Goal: Information Seeking & Learning: Learn about a topic

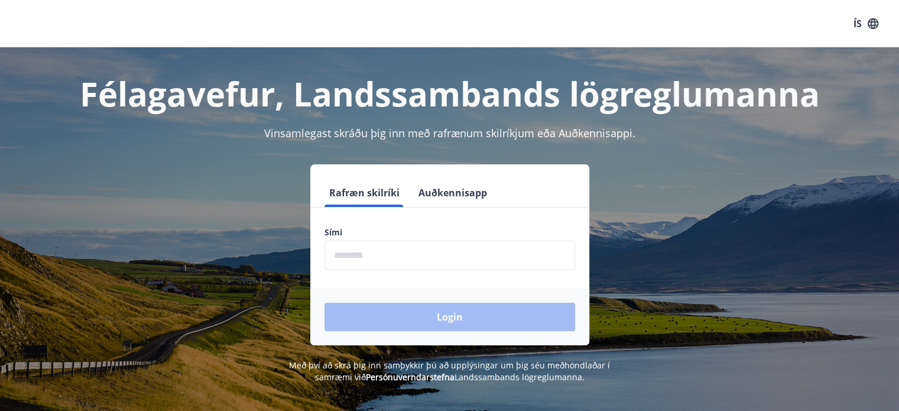
click at [453, 249] on input "phone" at bounding box center [449, 254] width 251 height 29
type input "********"
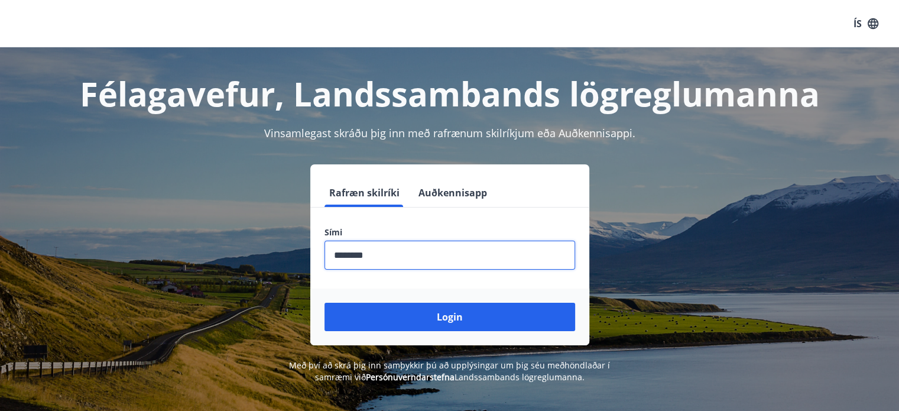
click at [489, 321] on button "Login" at bounding box center [449, 317] width 251 height 28
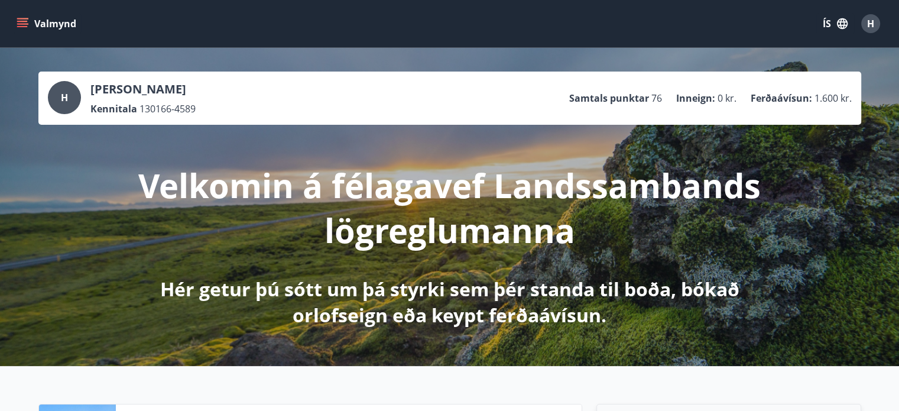
click at [21, 25] on icon "menu" at bounding box center [23, 24] width 12 height 12
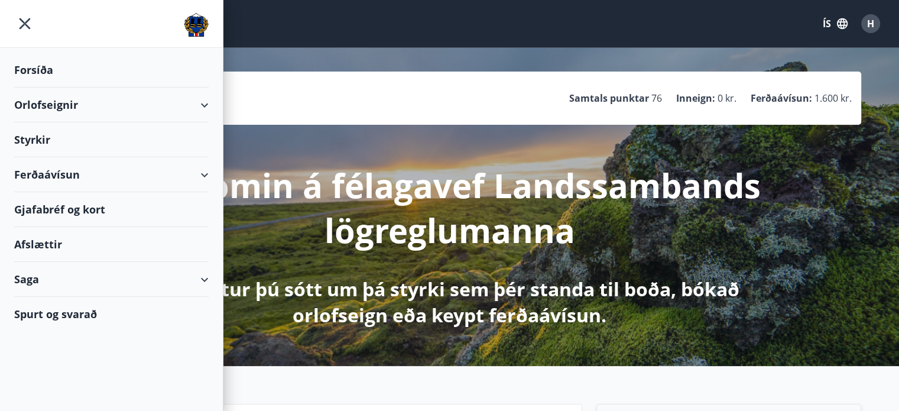
click at [48, 245] on div "Afslættir" at bounding box center [111, 244] width 194 height 35
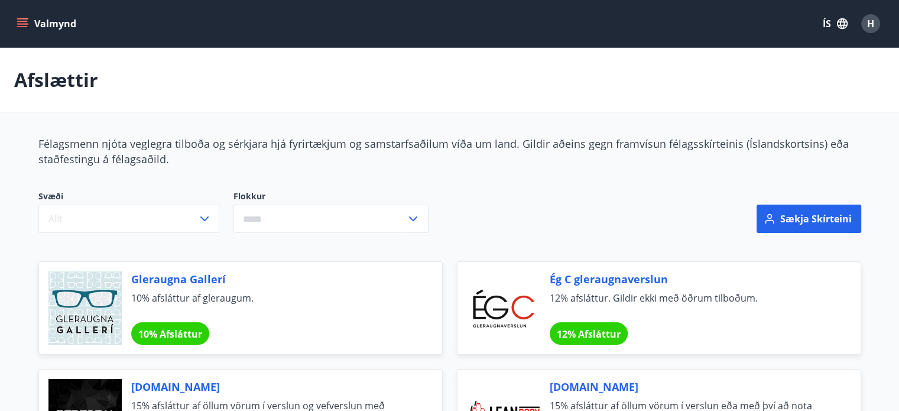
click at [396, 226] on input "text" at bounding box center [319, 218] width 173 height 29
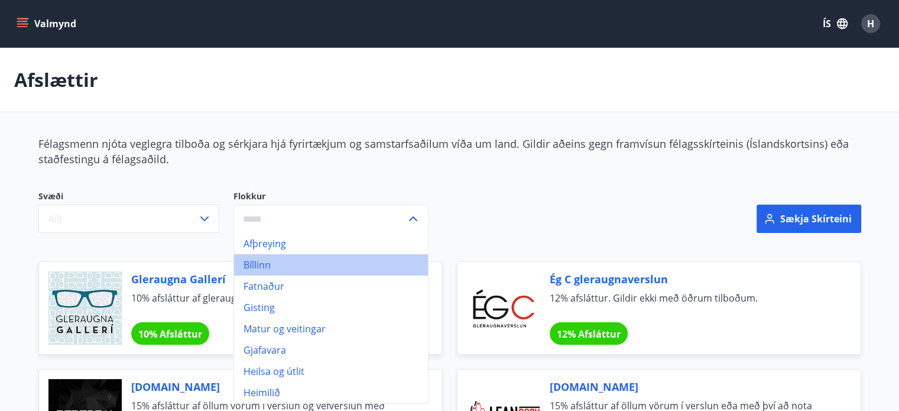
click at [276, 268] on li "Bíllinn" at bounding box center [331, 264] width 194 height 21
type input "*******"
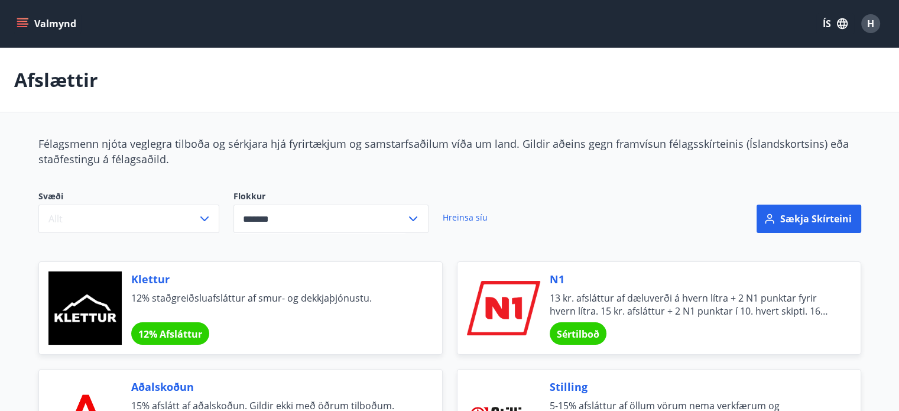
click at [20, 18] on icon "menu" at bounding box center [23, 24] width 12 height 12
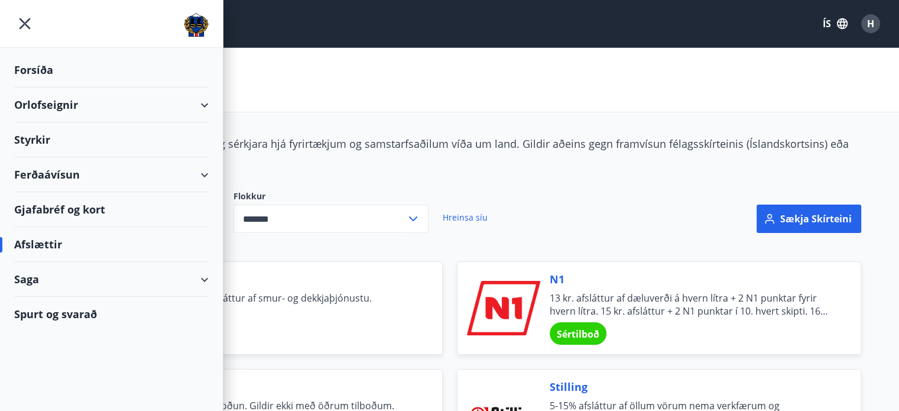
click at [86, 174] on div "Ferðaávísun" at bounding box center [111, 174] width 194 height 35
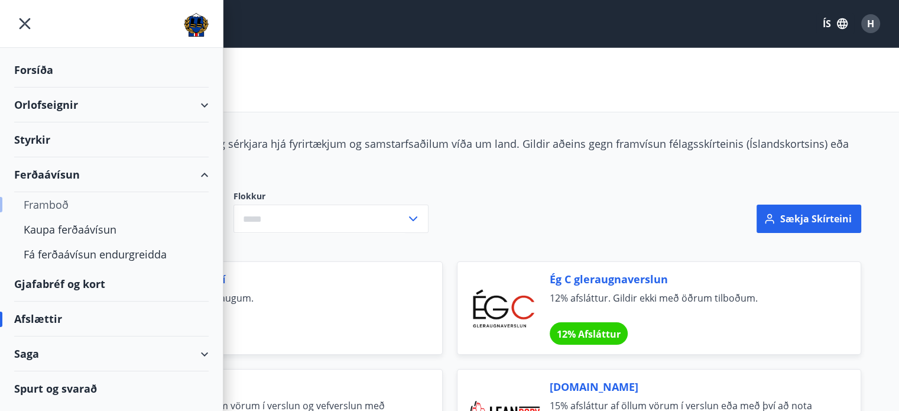
click at [62, 205] on div "Framboð" at bounding box center [111, 204] width 175 height 25
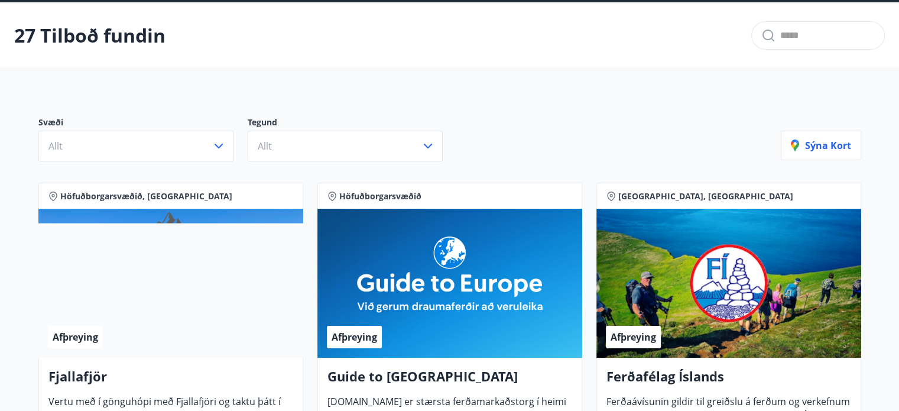
scroll to position [118, 0]
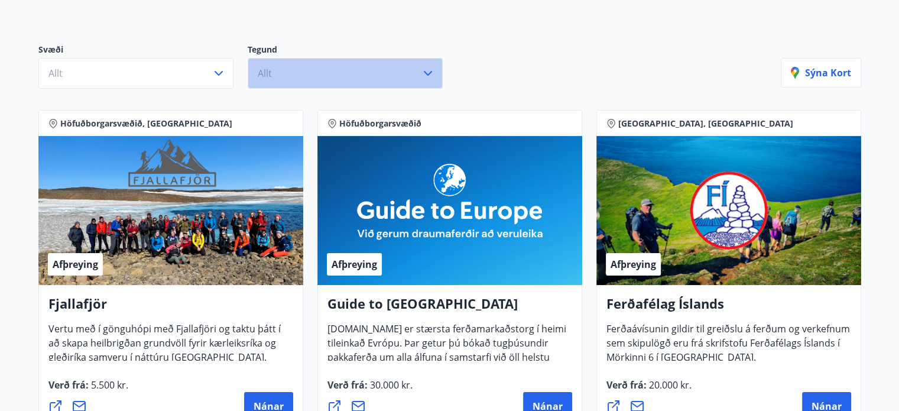
click at [331, 67] on button "Allt" at bounding box center [345, 73] width 195 height 31
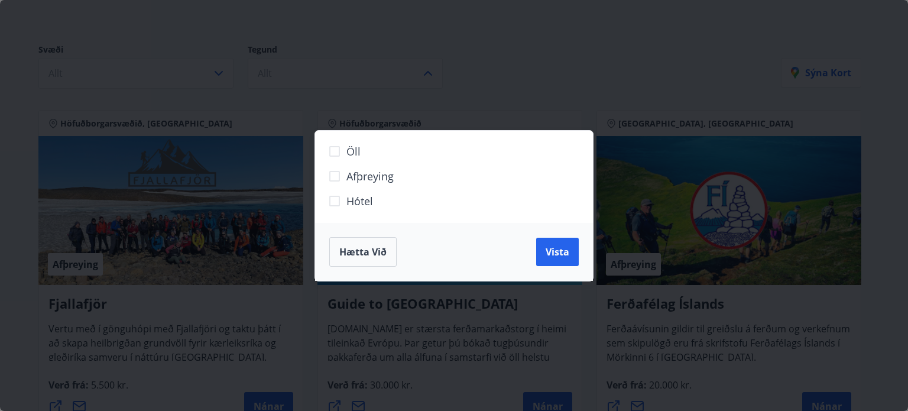
click at [369, 255] on span "Hætta við" at bounding box center [362, 251] width 47 height 13
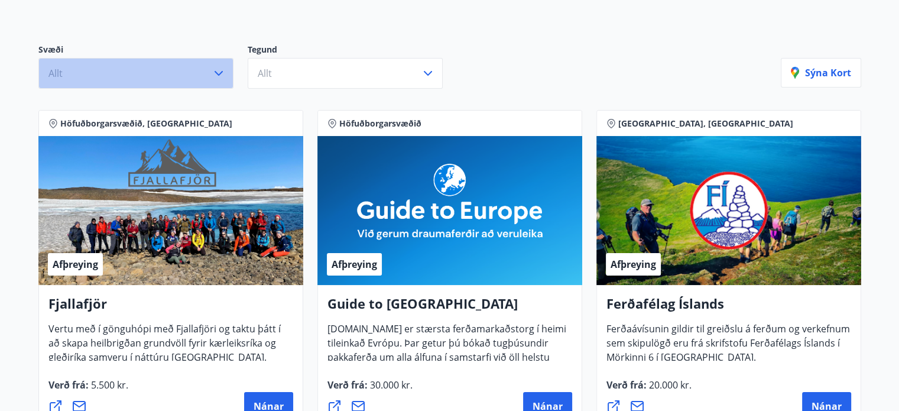
click at [210, 73] on button "Allt" at bounding box center [135, 73] width 195 height 31
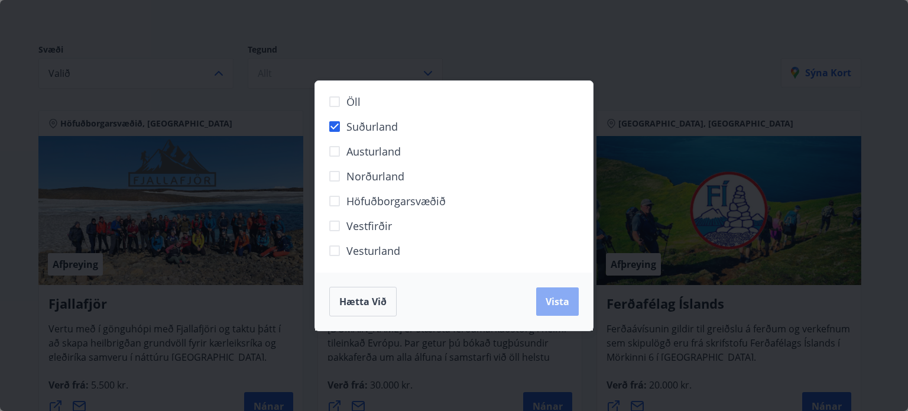
click at [547, 308] on button "Vista" at bounding box center [557, 301] width 43 height 28
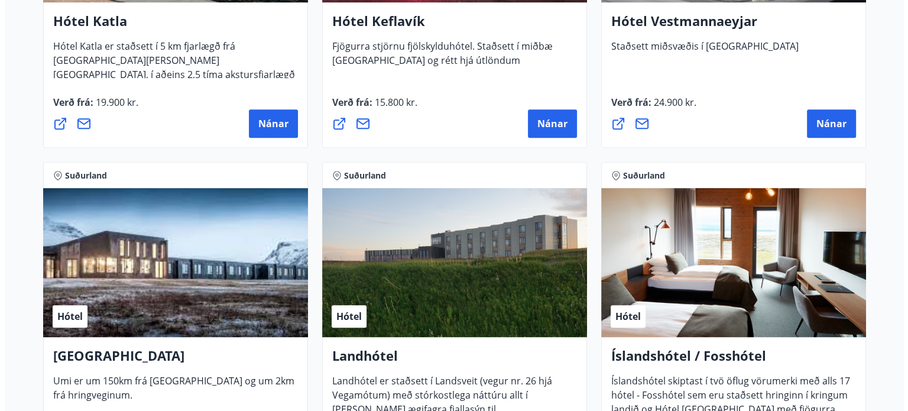
scroll to position [591, 0]
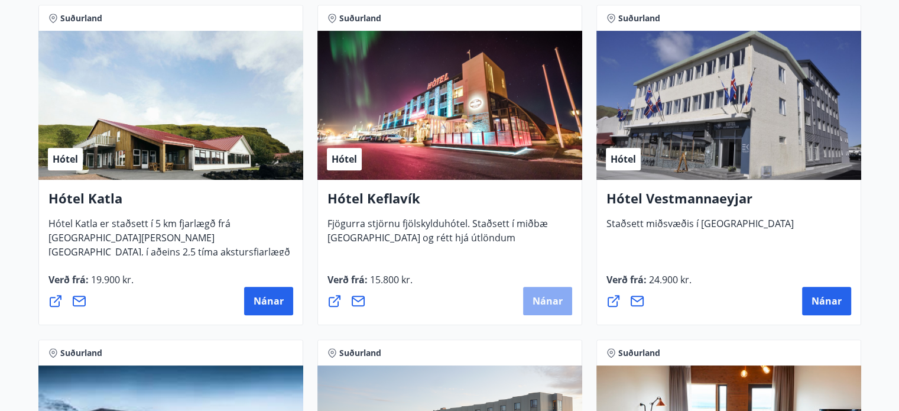
click at [560, 308] on button "Nánar" at bounding box center [547, 301] width 49 height 28
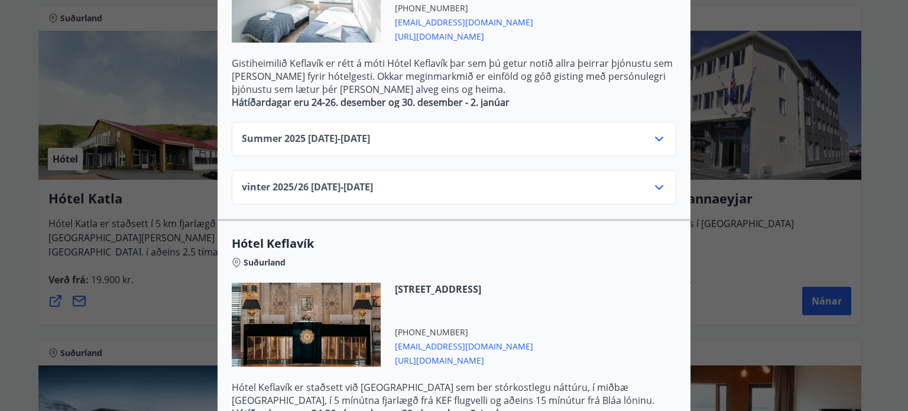
scroll to position [482, 0]
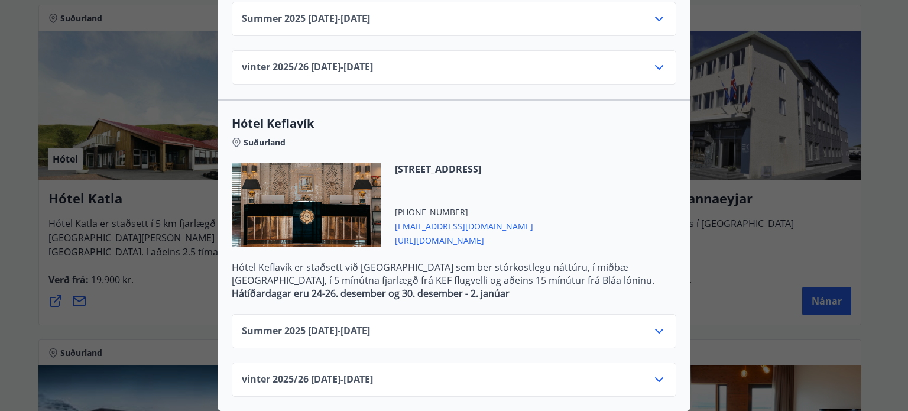
click at [655, 372] on icon at bounding box center [659, 379] width 14 height 14
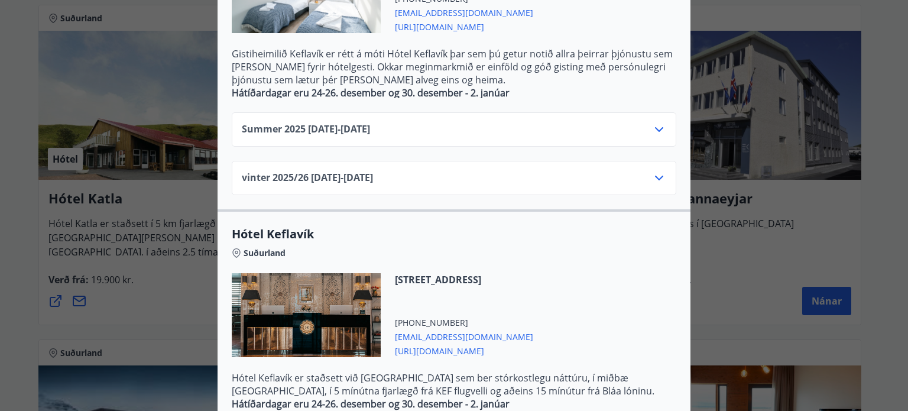
scroll to position [246, 0]
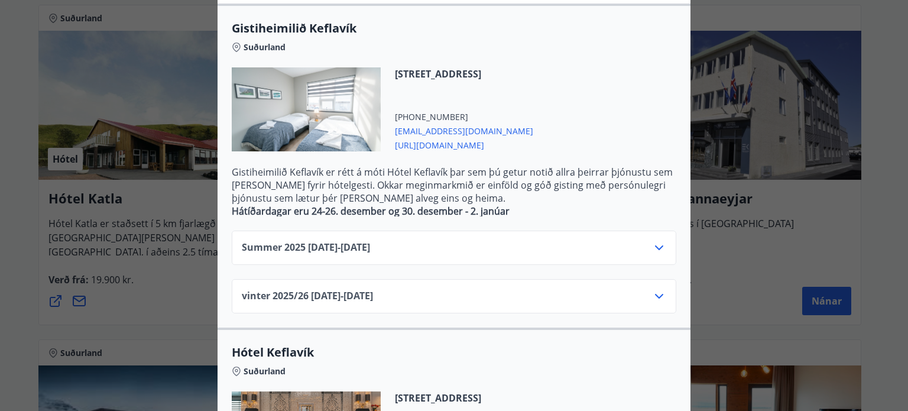
click at [656, 297] on icon at bounding box center [659, 296] width 14 height 14
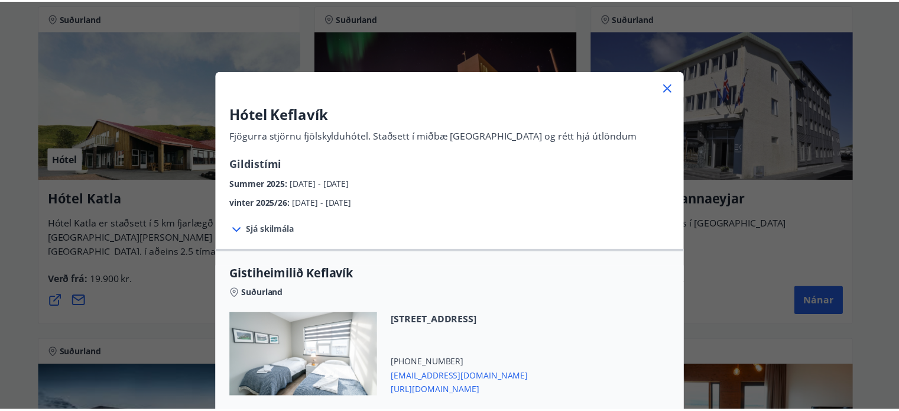
scroll to position [0, 0]
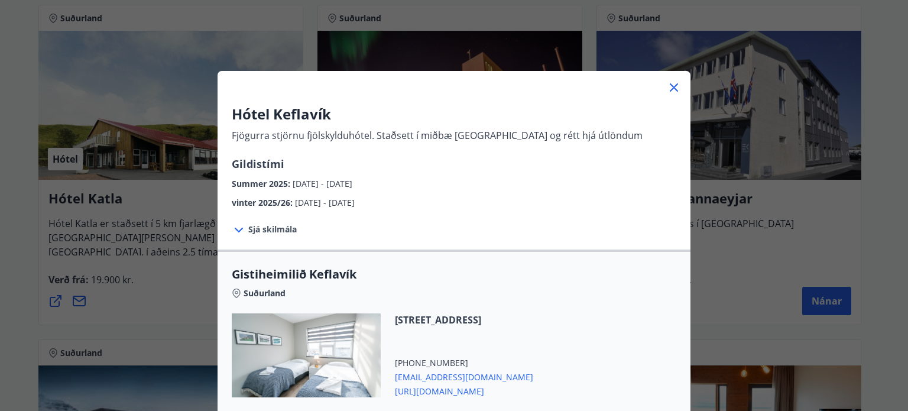
click at [670, 84] on icon at bounding box center [674, 87] width 14 height 14
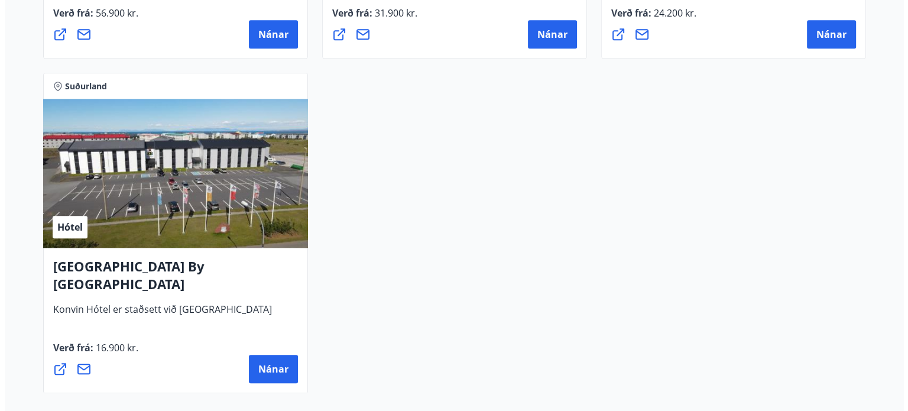
scroll to position [1241, 0]
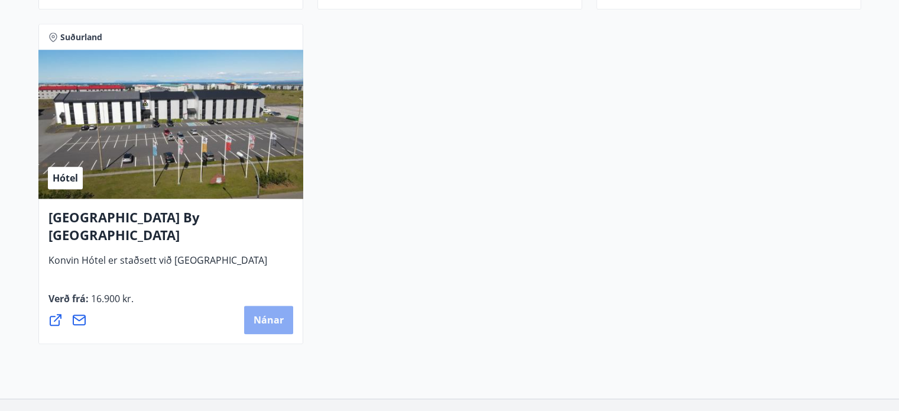
click at [258, 323] on span "Nánar" at bounding box center [268, 319] width 30 height 13
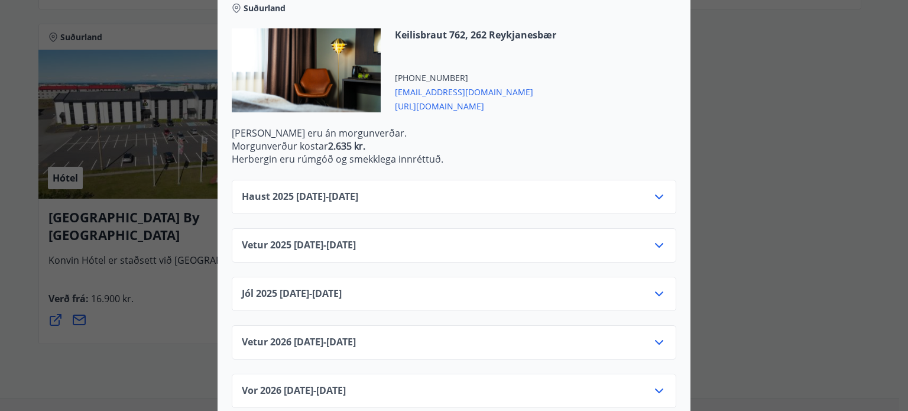
scroll to position [360, 0]
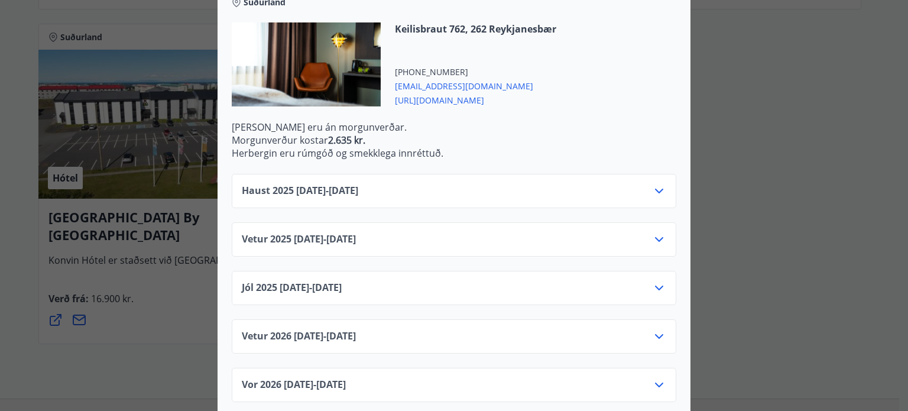
click at [652, 329] on icon at bounding box center [659, 336] width 14 height 14
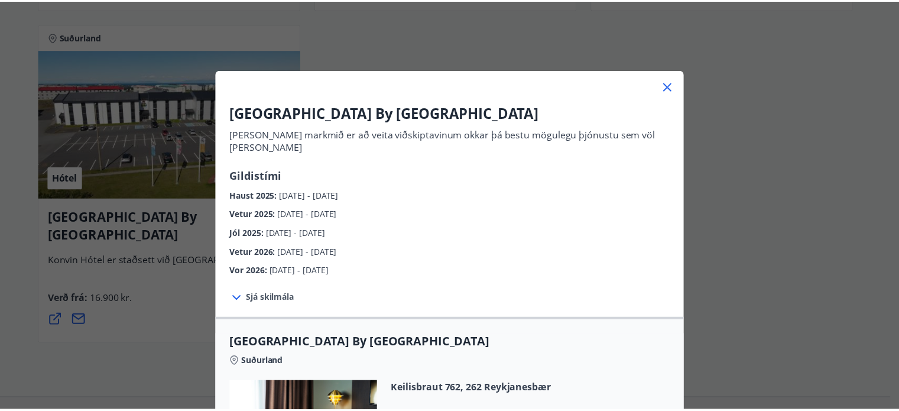
scroll to position [0, 0]
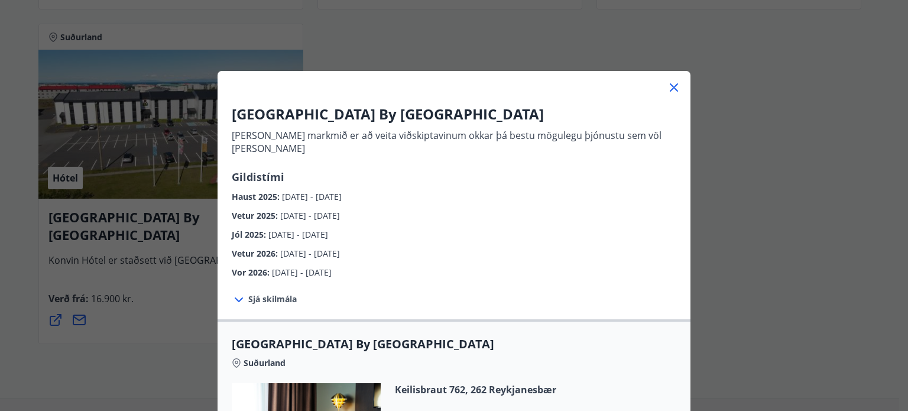
click at [668, 80] on icon at bounding box center [674, 87] width 14 height 14
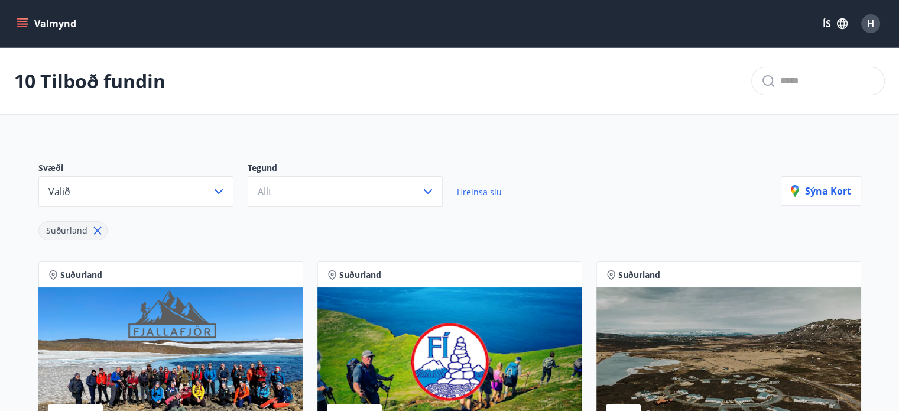
click at [25, 16] on button "Valmynd" at bounding box center [47, 23] width 67 height 21
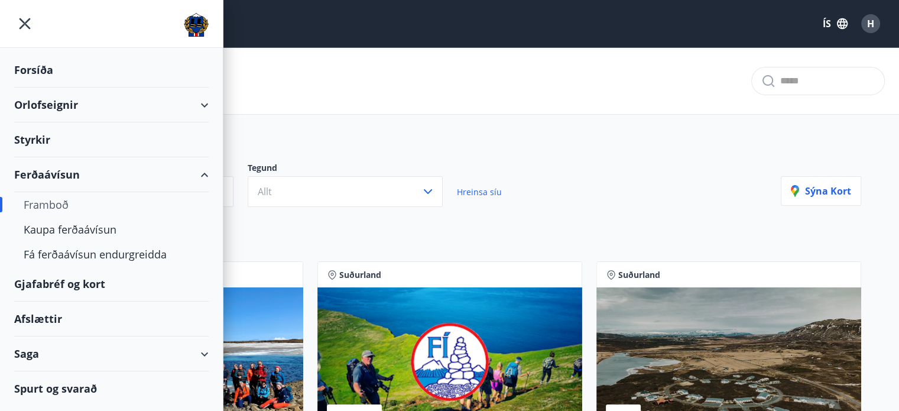
click at [381, 89] on div "10 Tilboð fundin" at bounding box center [449, 81] width 899 height 67
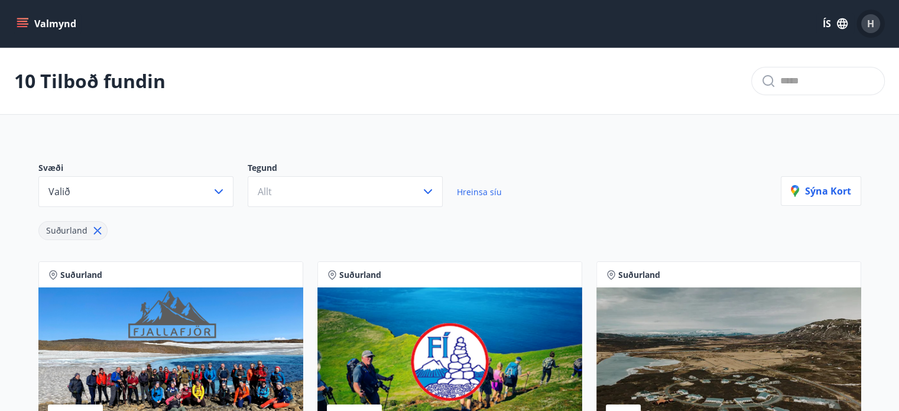
click at [870, 30] on div "H" at bounding box center [870, 23] width 19 height 19
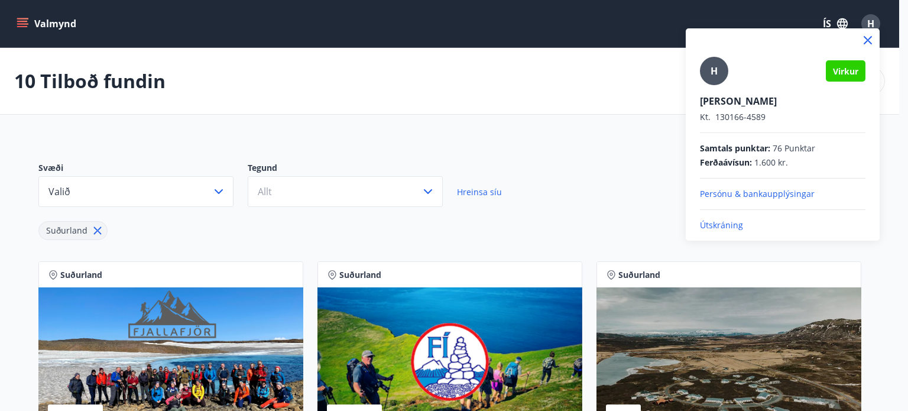
click at [723, 227] on p "Útskráning" at bounding box center [782, 225] width 165 height 12
